Goal: Transaction & Acquisition: Subscribe to service/newsletter

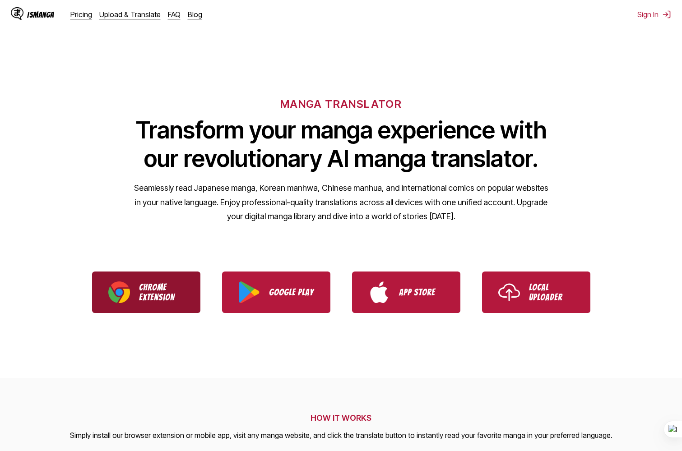
drag, startPoint x: 0, startPoint y: 0, endPoint x: 144, endPoint y: 289, distance: 322.5
click at [144, 289] on p "Chrome Extension" at bounding box center [161, 292] width 45 height 20
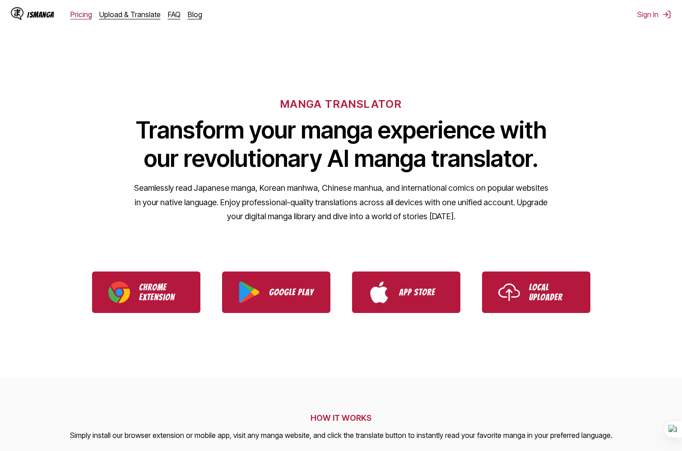
click at [79, 15] on link "Pricing" at bounding box center [81, 14] width 22 height 9
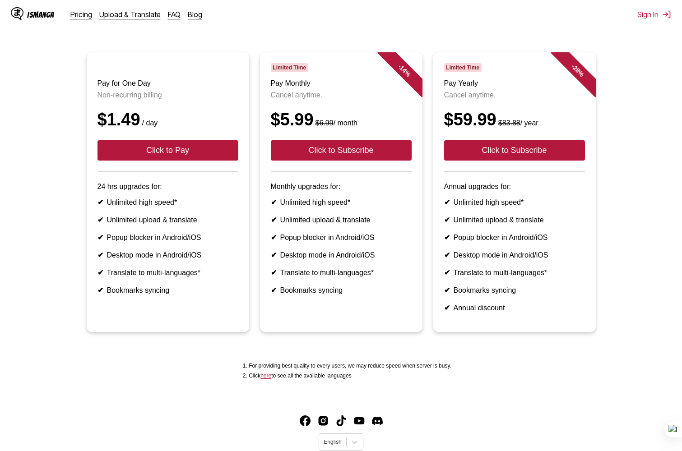
scroll to position [90, 0]
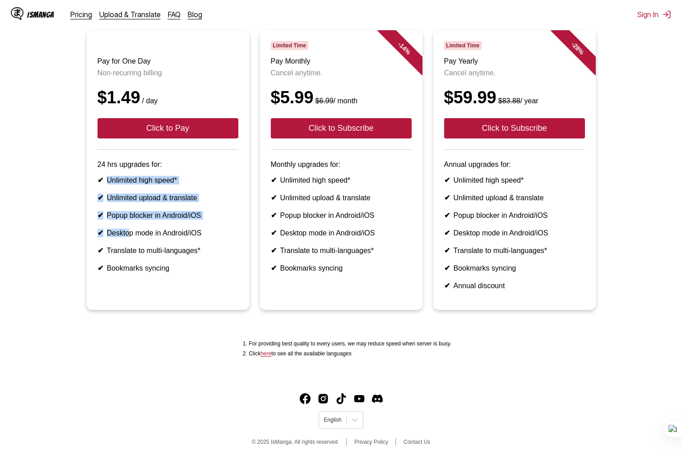
drag, startPoint x: 111, startPoint y: 219, endPoint x: 146, endPoint y: 282, distance: 71.9
click at [146, 273] on ul "✔ Unlimited high speed* ✔ Unlimited upload & translate ✔ Popup blocker in Andro…" at bounding box center [167, 224] width 141 height 97
drag, startPoint x: 146, startPoint y: 282, endPoint x: 146, endPoint y: 288, distance: 5.9
click at [146, 237] on li "✔ Desktop mode in Android/iOS" at bounding box center [167, 233] width 141 height 9
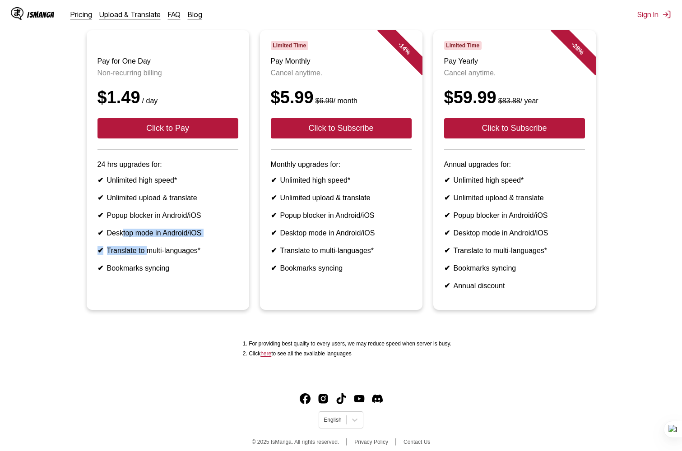
drag, startPoint x: 166, startPoint y: 303, endPoint x: 134, endPoint y: 270, distance: 46.0
click at [134, 270] on ul "✔ Unlimited high speed* ✔ Unlimited upload & translate ✔ Popup blocker in Andro…" at bounding box center [167, 224] width 141 height 97
click at [132, 268] on ul "✔ Unlimited high speed* ✔ Unlimited upload & translate ✔ Popup blocker in Andro…" at bounding box center [167, 224] width 141 height 97
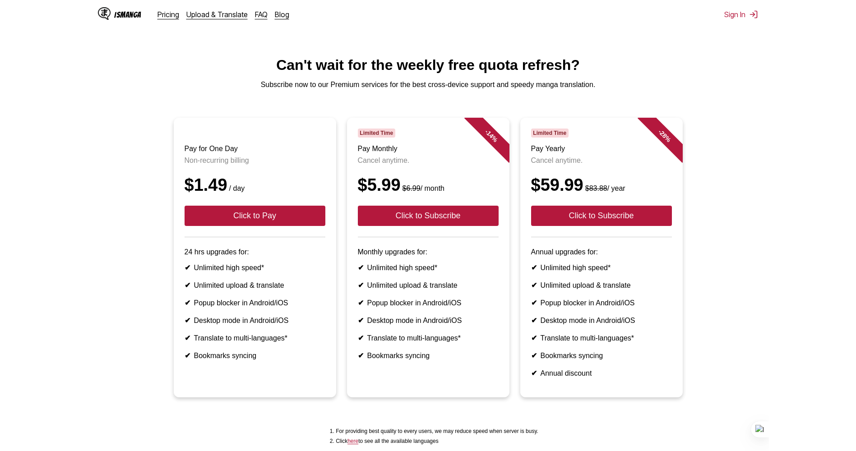
scroll to position [0, 0]
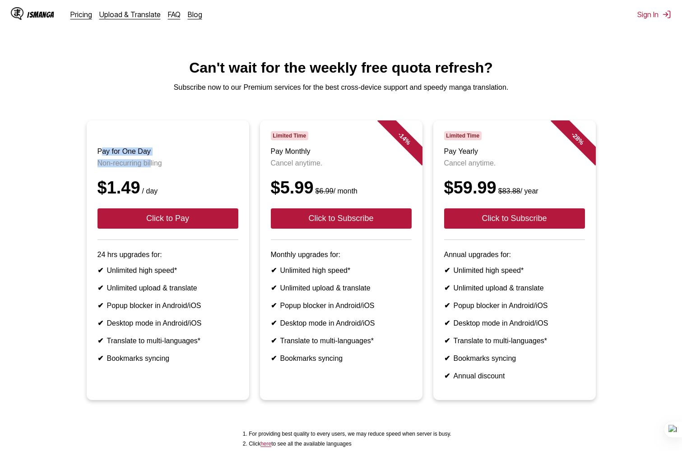
drag, startPoint x: 114, startPoint y: 172, endPoint x: 170, endPoint y: 187, distance: 57.9
click at [170, 187] on header "Pay for One Day Non-recurring billing $1.49 / day Click to Pay" at bounding box center [167, 185] width 141 height 109
click at [170, 167] on p "Non-recurring billing" at bounding box center [167, 163] width 141 height 8
drag, startPoint x: 187, startPoint y: 186, endPoint x: 121, endPoint y: 167, distance: 68.4
click at [121, 167] on header "Pay for One Day Non-recurring billing $1.49 / day Click to Pay" at bounding box center [167, 185] width 141 height 109
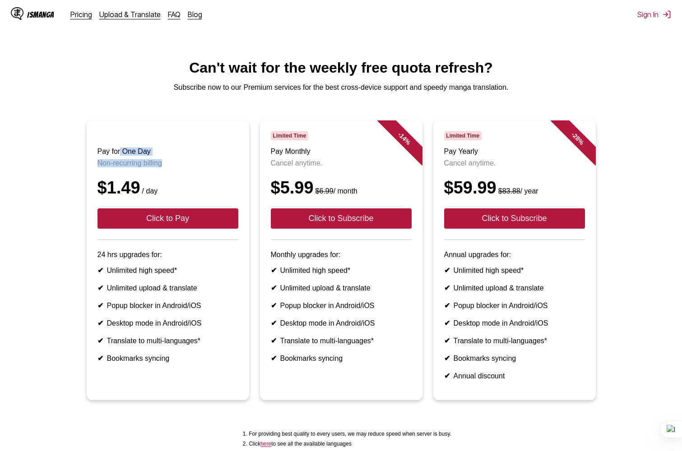
click at [121, 167] on header "Pay for One Day Non-recurring billing $1.49 / day Click to Pay" at bounding box center [167, 185] width 141 height 109
drag, startPoint x: 364, startPoint y: 206, endPoint x: 293, endPoint y: 192, distance: 72.7
click at [293, 192] on header "Limited Time Pay Monthly Cancel anytime. $5.99 $6.99 / month Click to Subscribe" at bounding box center [341, 185] width 141 height 109
click at [291, 167] on p "Cancel anytime." at bounding box center [341, 163] width 141 height 8
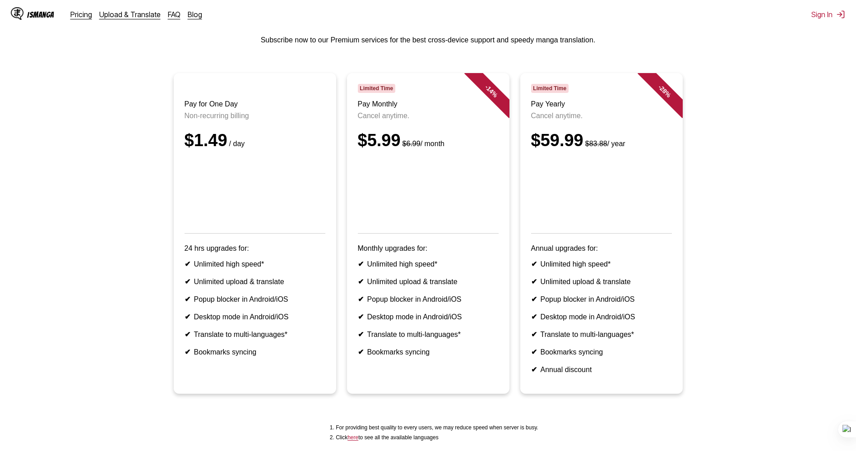
scroll to position [32, 0]
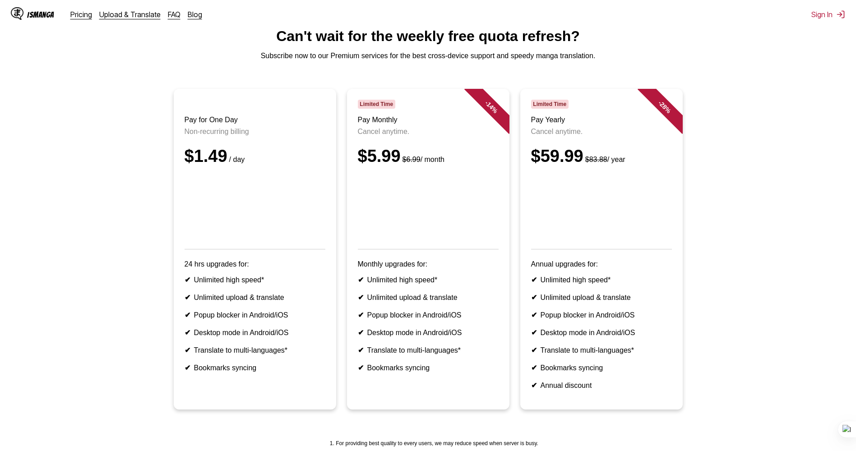
click at [41, 16] on div "IsManga" at bounding box center [40, 14] width 27 height 9
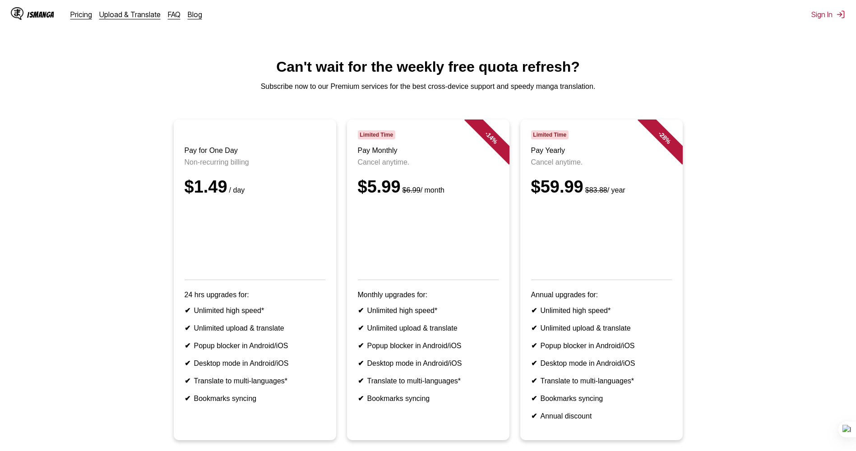
scroll to position [0, 0]
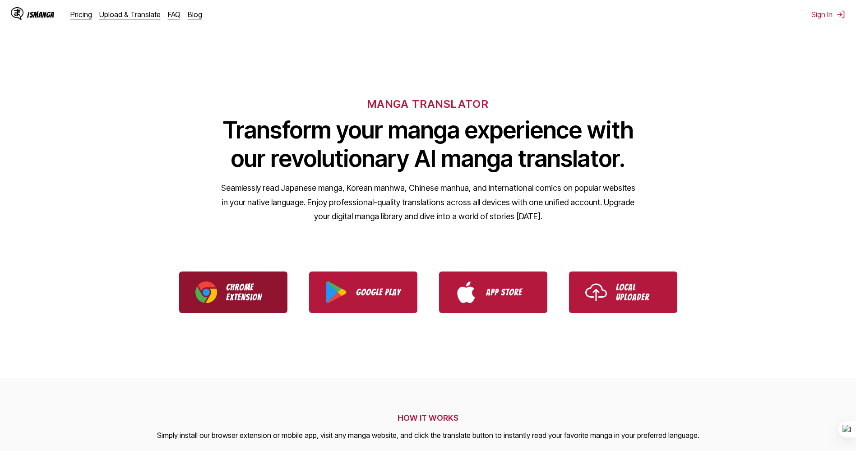
click at [235, 290] on p "Chrome Extension" at bounding box center [248, 292] width 45 height 20
